Goal: Information Seeking & Learning: Find specific page/section

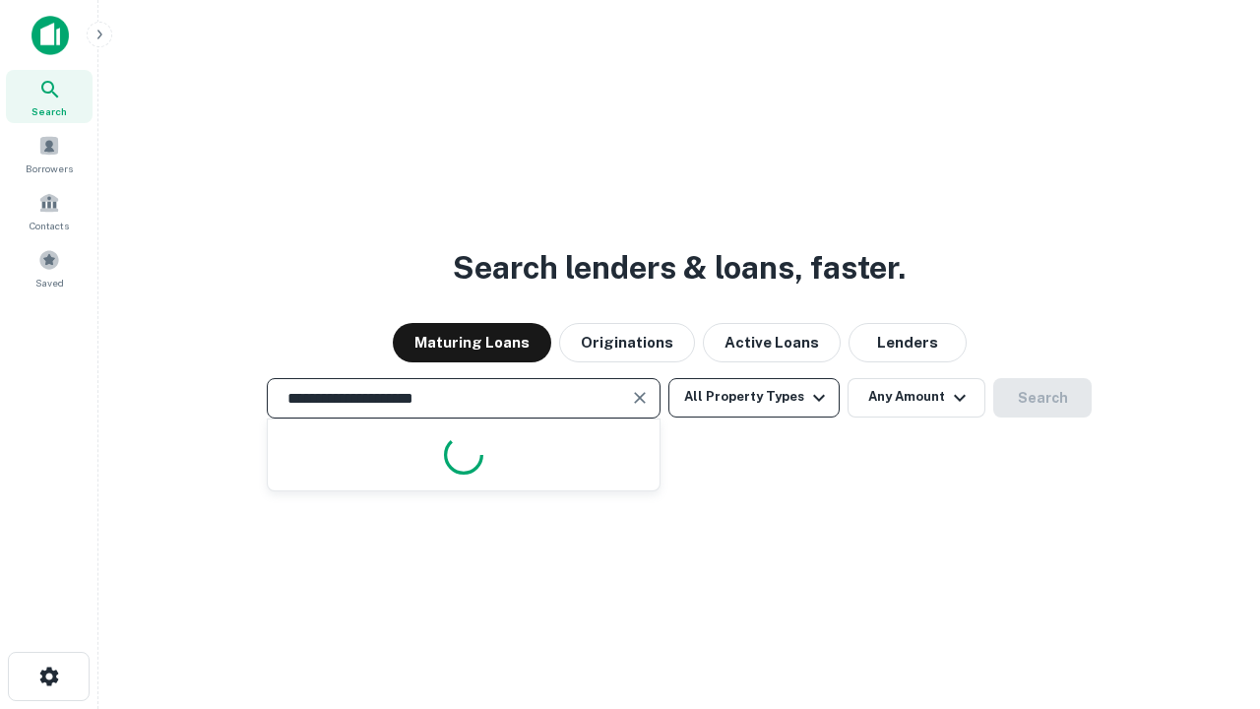
click at [754, 397] on button "All Property Types" at bounding box center [753, 397] width 171 height 39
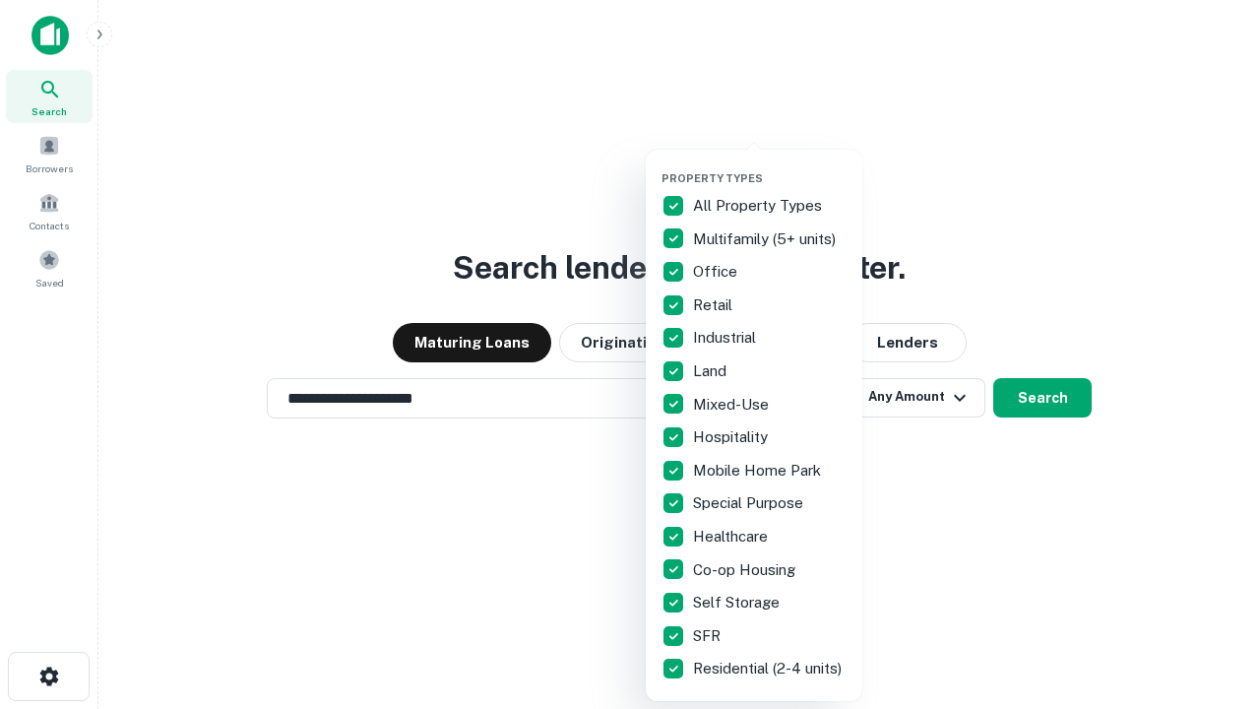
type input "**********"
click at [770, 165] on button "button" at bounding box center [769, 165] width 217 height 1
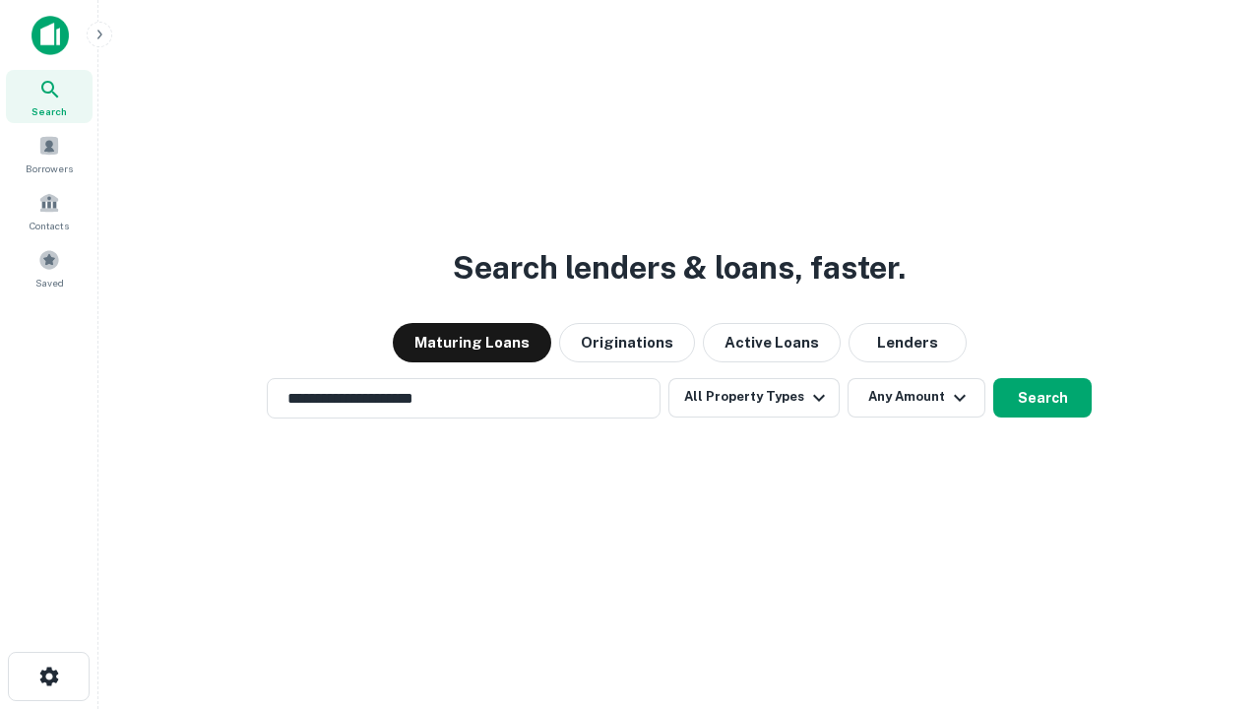
scroll to position [31, 0]
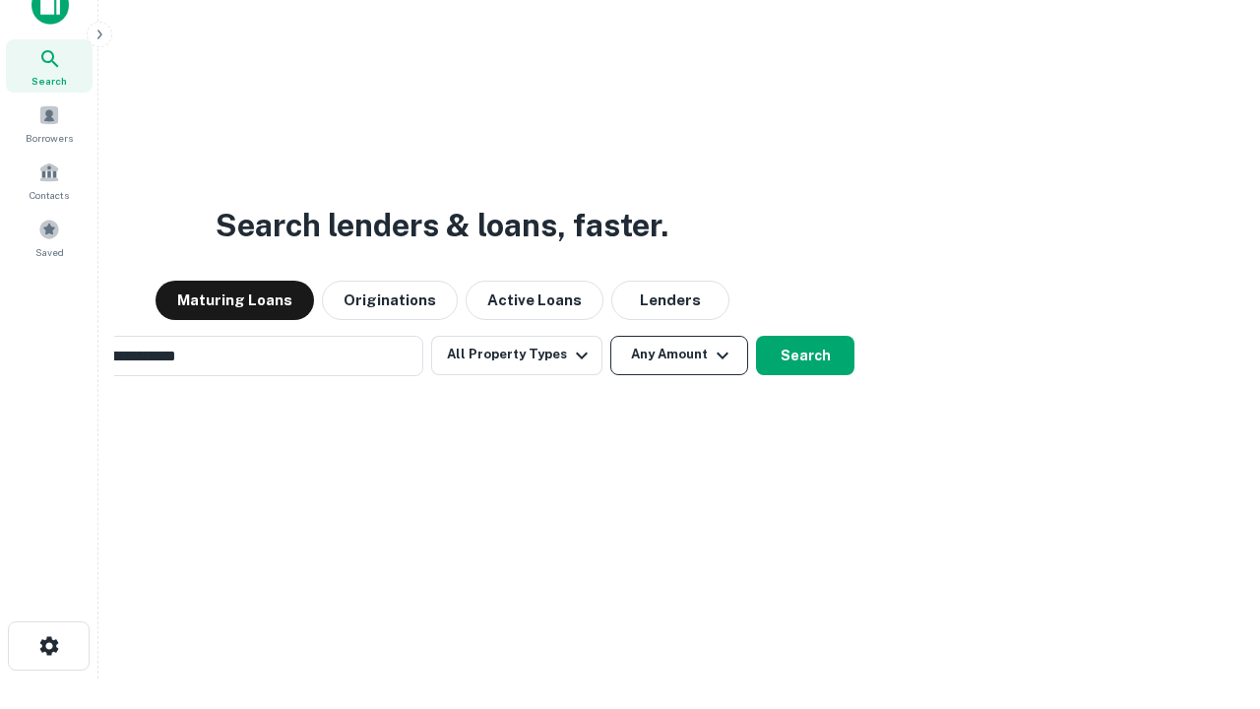
click at [610, 336] on button "Any Amount" at bounding box center [679, 355] width 138 height 39
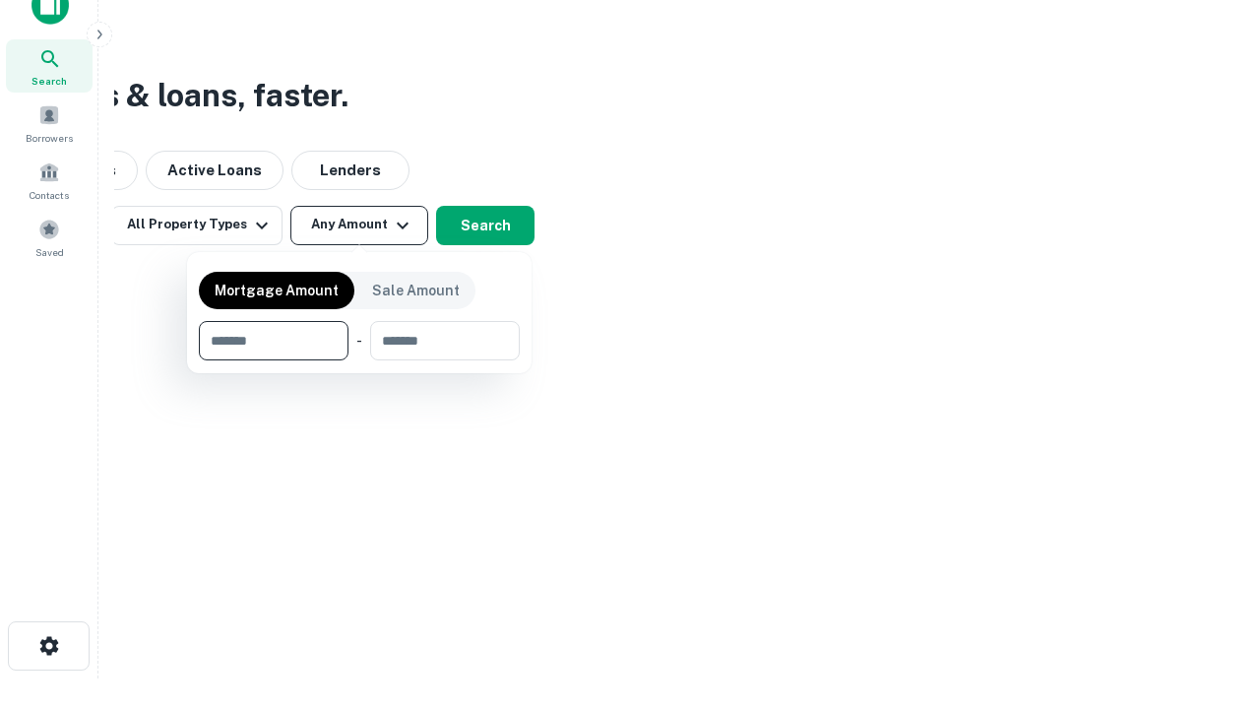
scroll to position [31, 0]
type input "*******"
click at [359, 360] on button "button" at bounding box center [359, 360] width 321 height 1
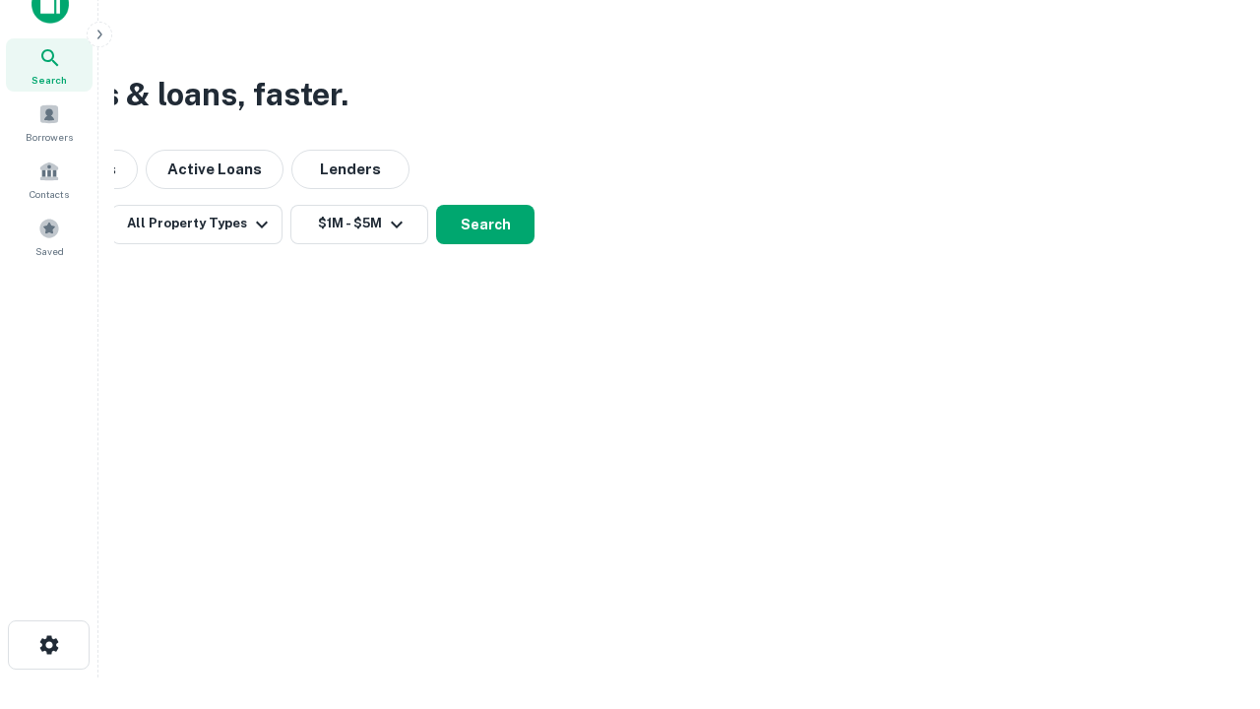
scroll to position [12, 363]
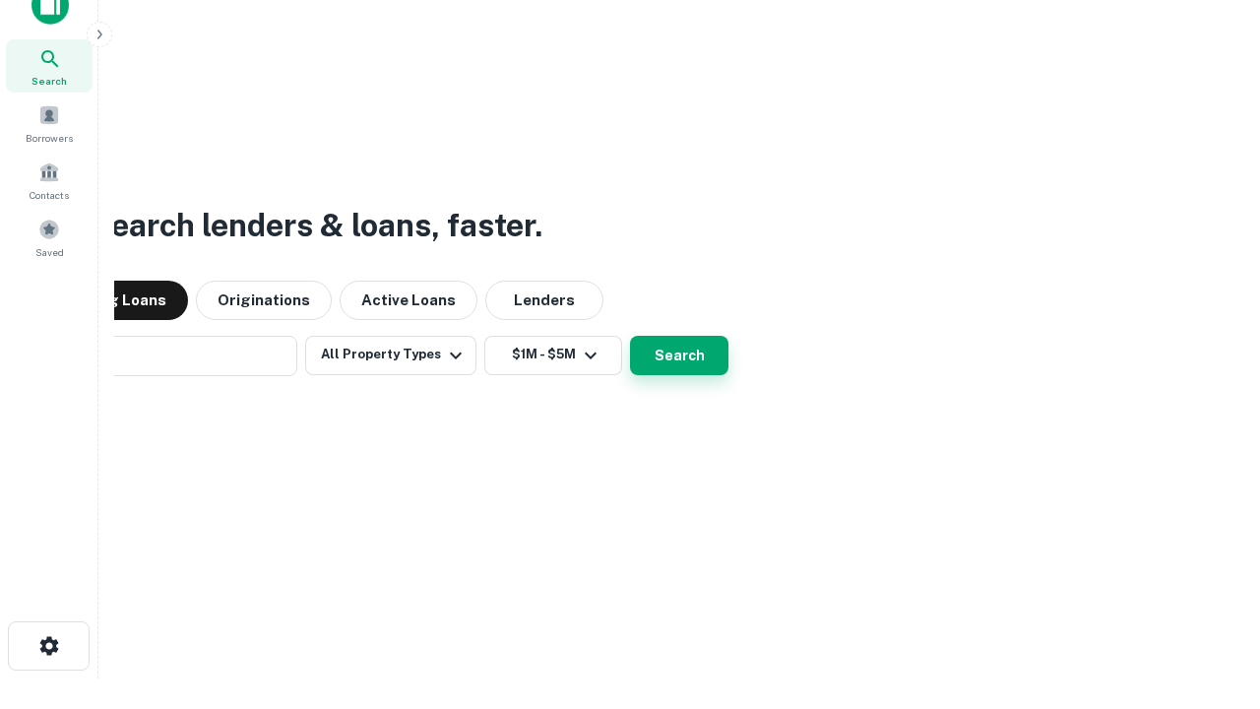
click at [630, 336] on button "Search" at bounding box center [679, 355] width 98 height 39
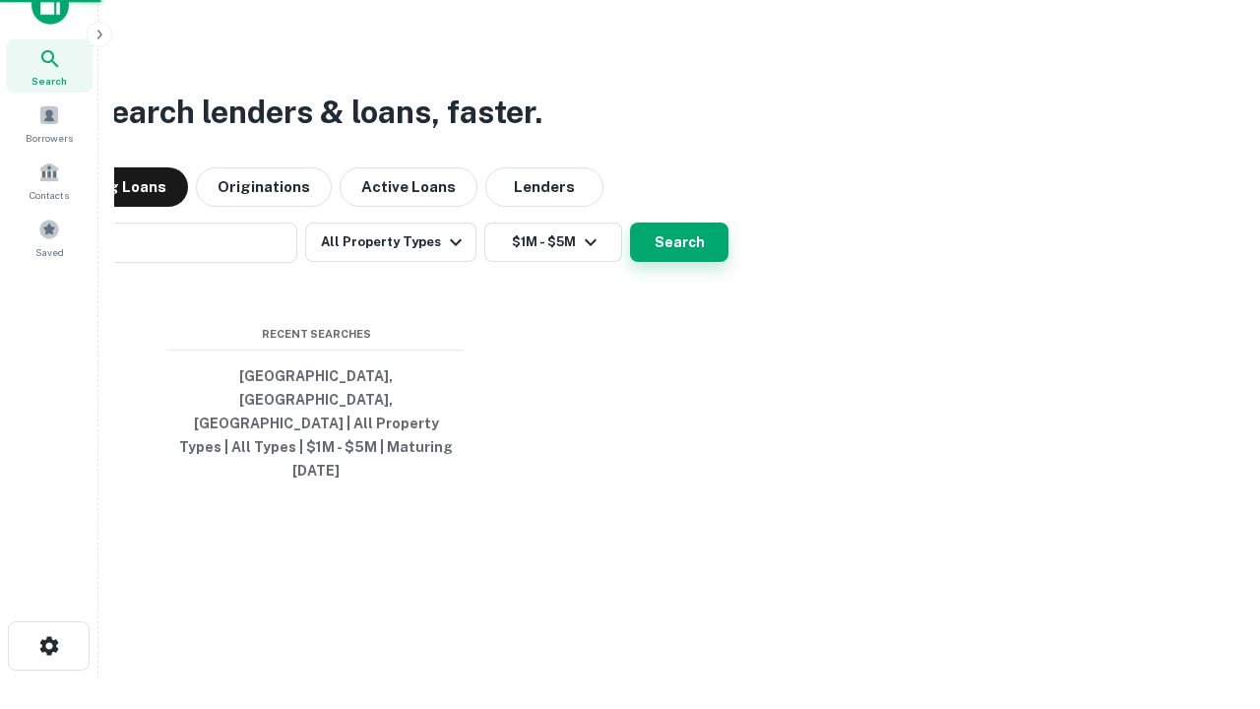
scroll to position [52, 557]
